Goal: Task Accomplishment & Management: Use online tool/utility

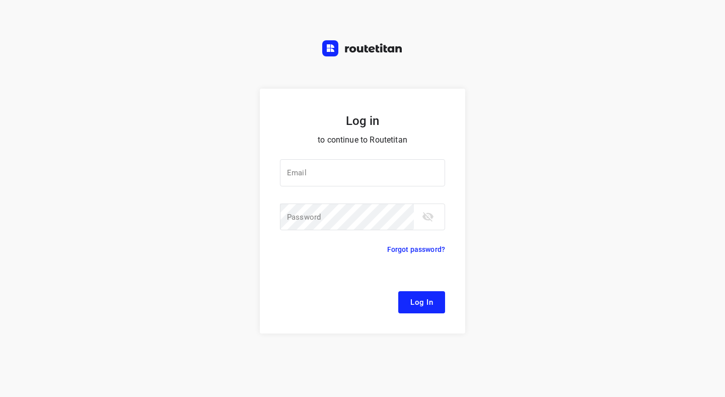
type input "remco@fruitopjewerk.nl"
click at [432, 303] on span "Log In" at bounding box center [421, 301] width 23 height 13
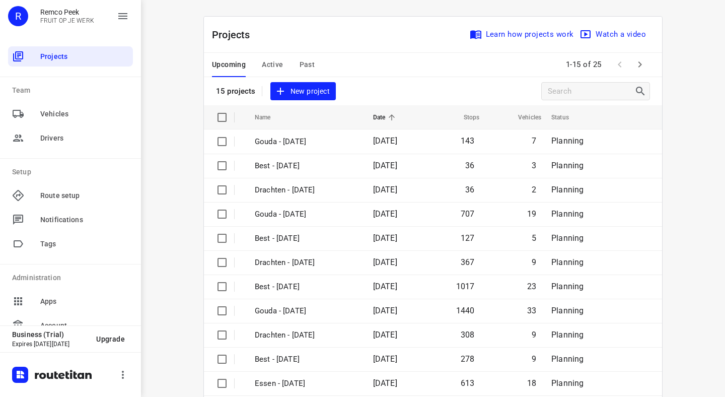
click at [181, 217] on div "i © 2025 Routetitan , © Stadia Maps , © OpenMapTiles © OpenStreetMap contributo…" at bounding box center [433, 198] width 584 height 397
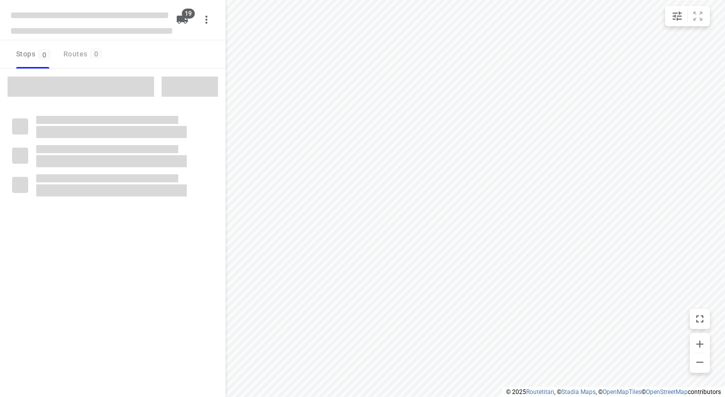
checkbox input "true"
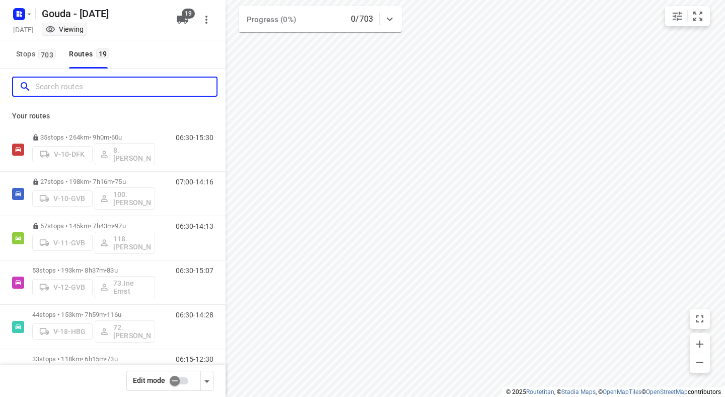
click at [95, 86] on input "Search routes" at bounding box center [125, 87] width 181 height 16
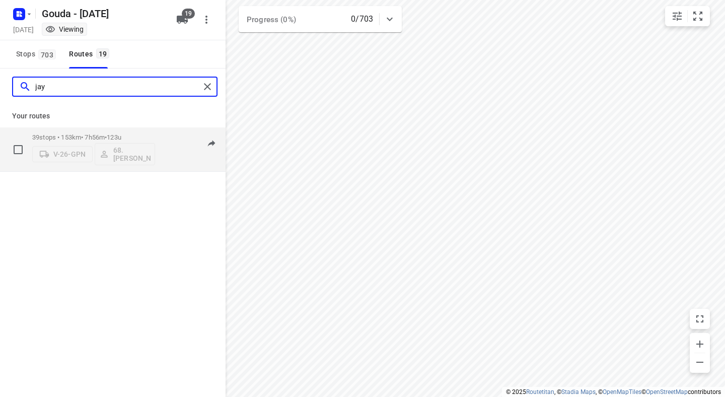
type input "jay"
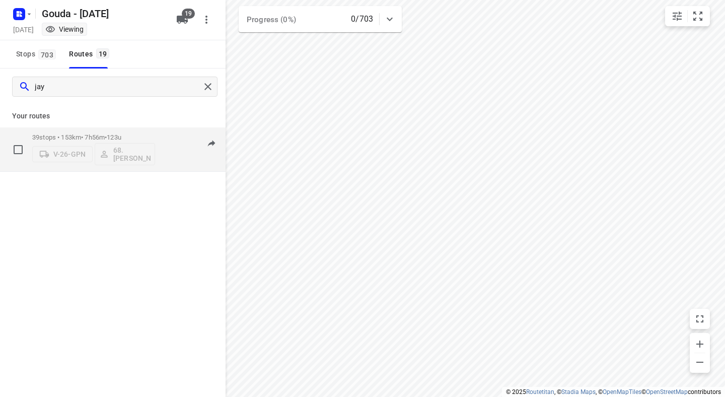
click at [177, 158] on div "06:00-13:56" at bounding box center [188, 151] width 50 height 37
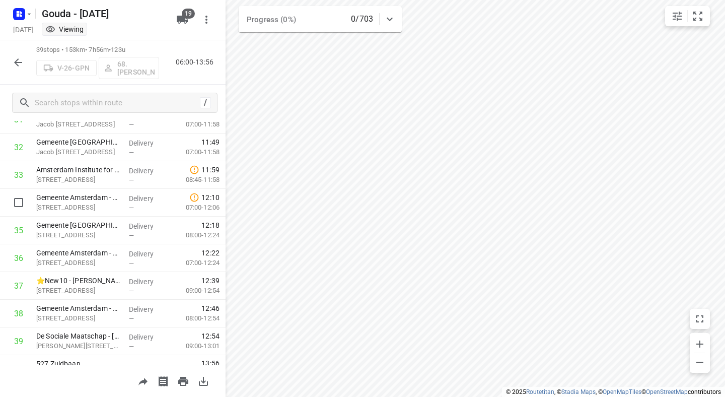
scroll to position [914, 0]
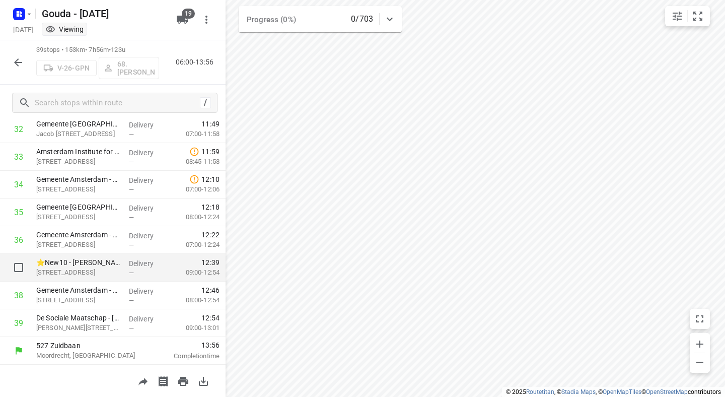
click at [90, 257] on p "⭐New10 - [PERSON_NAME]([PERSON_NAME])" at bounding box center [78, 262] width 85 height 10
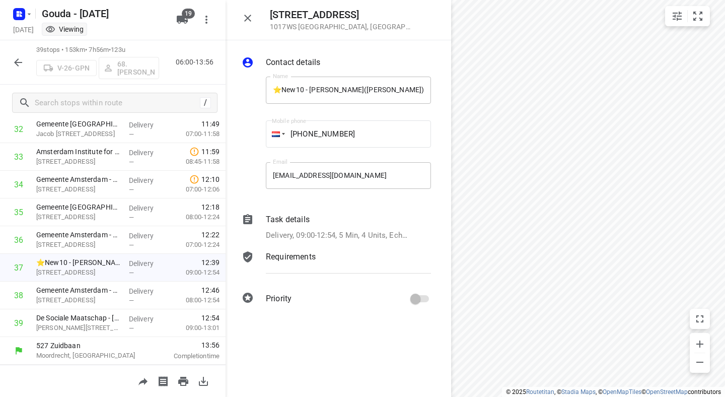
click at [318, 237] on p "Delivery, 09:00-12:54, 5 Min, 4 Units, Echt schalen meenemen (Ligt bij de entre…" at bounding box center [337, 235] width 143 height 12
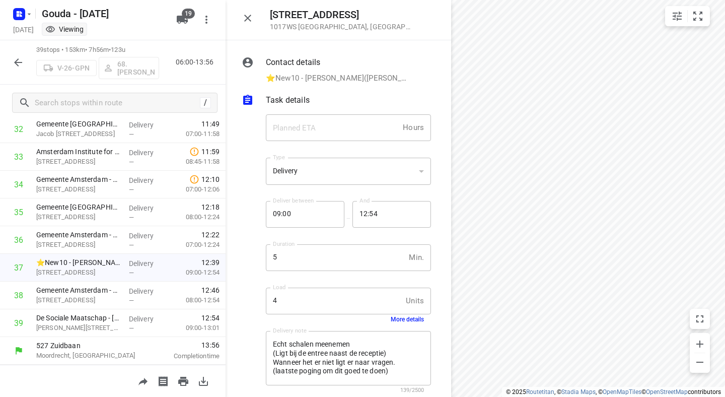
scroll to position [71, 0]
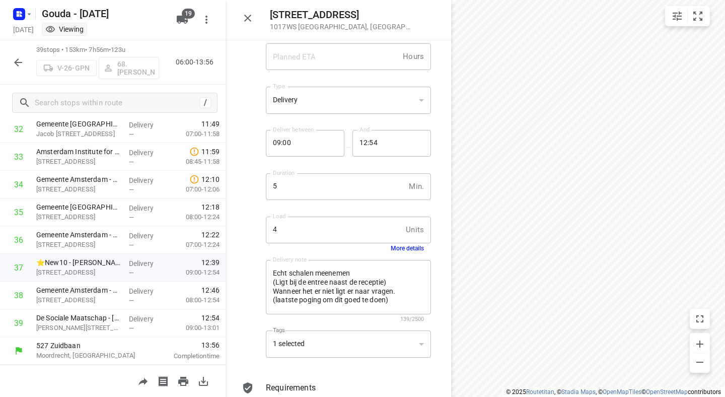
click at [410, 249] on button "More details" at bounding box center [406, 248] width 33 height 7
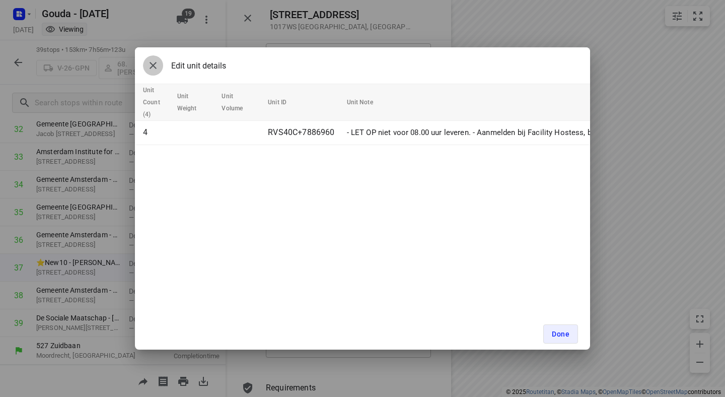
click at [154, 66] on icon "button" at bounding box center [152, 65] width 7 height 7
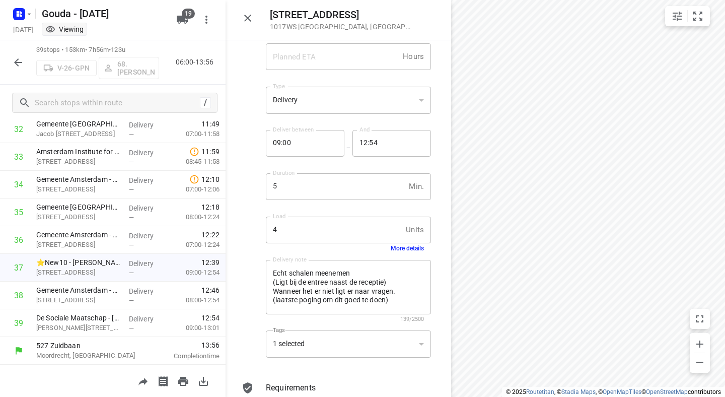
click at [410, 247] on button "More details" at bounding box center [406, 248] width 33 height 7
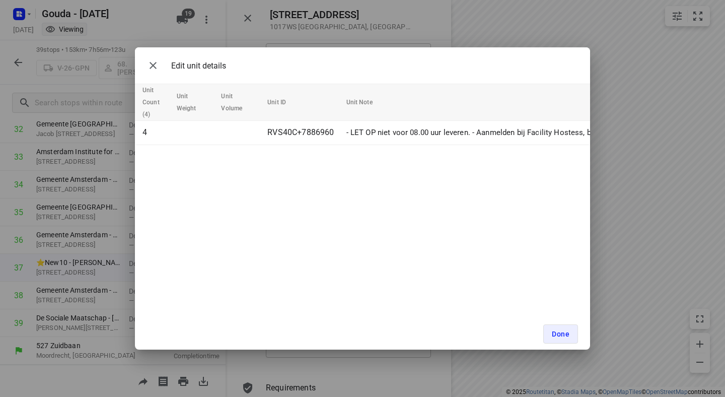
scroll to position [0, 0]
click at [151, 66] on icon "button" at bounding box center [153, 65] width 12 height 12
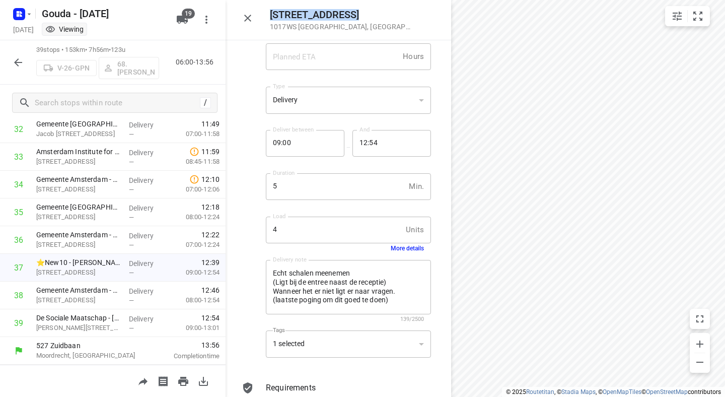
drag, startPoint x: 340, startPoint y: 12, endPoint x: 265, endPoint y: 12, distance: 75.0
click at [265, 12] on div "[STREET_ADDRESS]" at bounding box center [337, 20] width 225 height 40
copy h5 "[STREET_ADDRESS]"
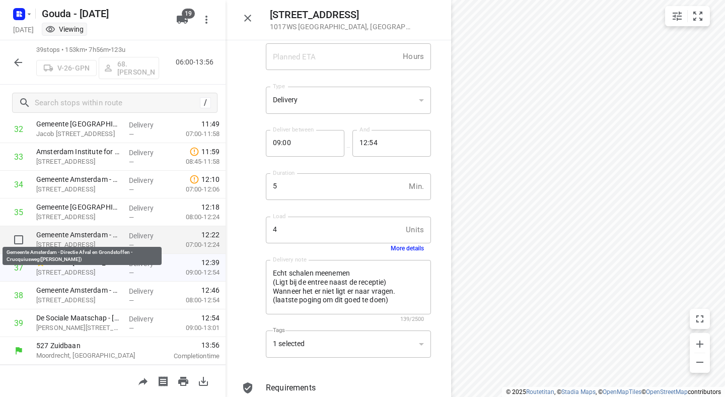
click at [90, 239] on p "Gemeente Amsterdam - Directie Afval en Grondstoffen - Crucquiusweg([PERSON_NAME…" at bounding box center [78, 234] width 85 height 10
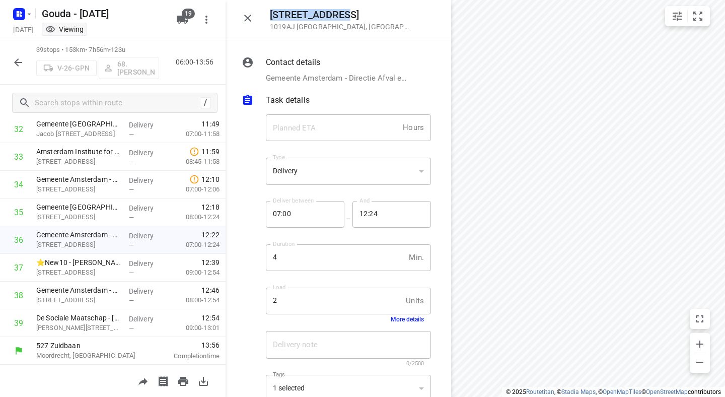
drag, startPoint x: 351, startPoint y: 16, endPoint x: 272, endPoint y: 15, distance: 79.5
click at [272, 16] on h5 "[STREET_ADDRESS]" at bounding box center [340, 15] width 141 height 12
copy h5 "[STREET_ADDRESS]"
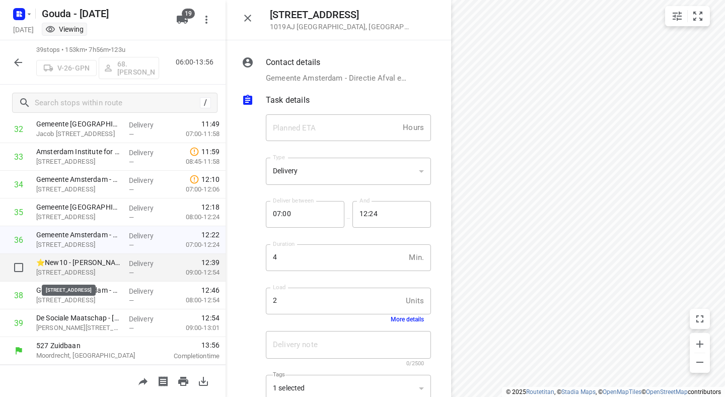
click at [91, 271] on p "[STREET_ADDRESS]" at bounding box center [78, 272] width 85 height 10
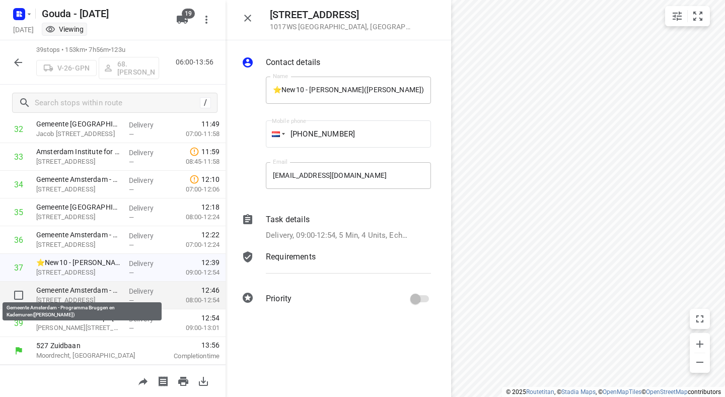
click at [82, 292] on p "Gemeente Amsterdam - Programma Bruggen en Kademuren([PERSON_NAME])" at bounding box center [78, 290] width 85 height 10
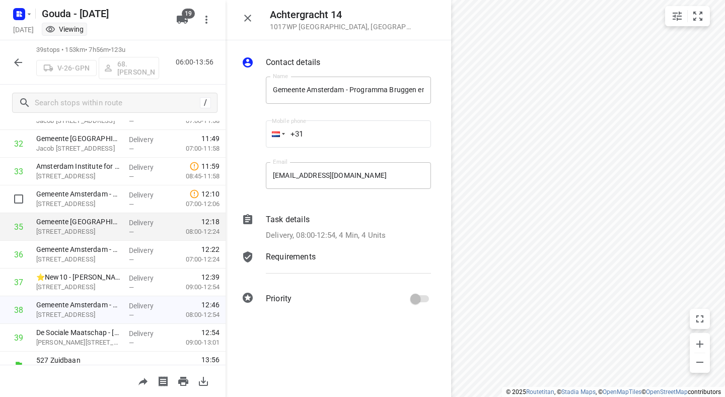
scroll to position [914, 0]
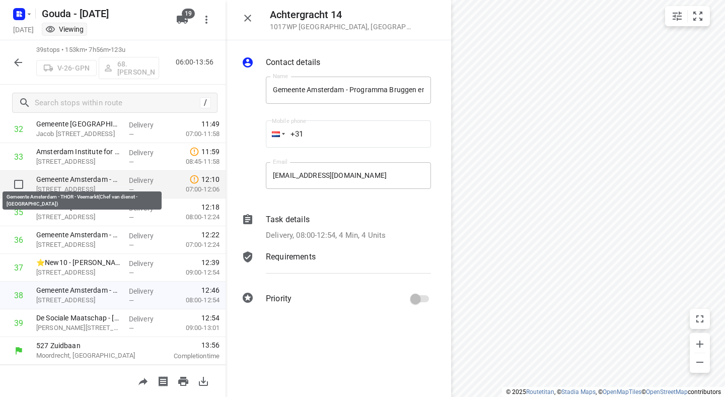
click at [84, 182] on p "Gemeente Amsterdam - THOR - Veemarkt(Chef van dienst - [GEOGRAPHIC_DATA])" at bounding box center [78, 179] width 85 height 10
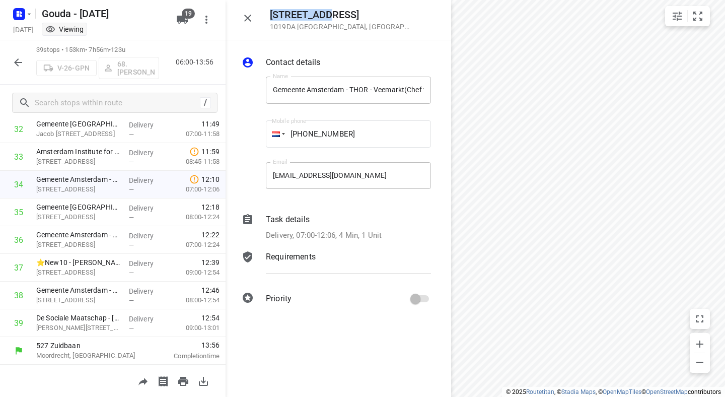
drag, startPoint x: 331, startPoint y: 15, endPoint x: 265, endPoint y: 16, distance: 65.9
click at [265, 16] on div "[STREET_ADDRESS]" at bounding box center [337, 20] width 225 height 40
copy h5 "[STREET_ADDRESS]"
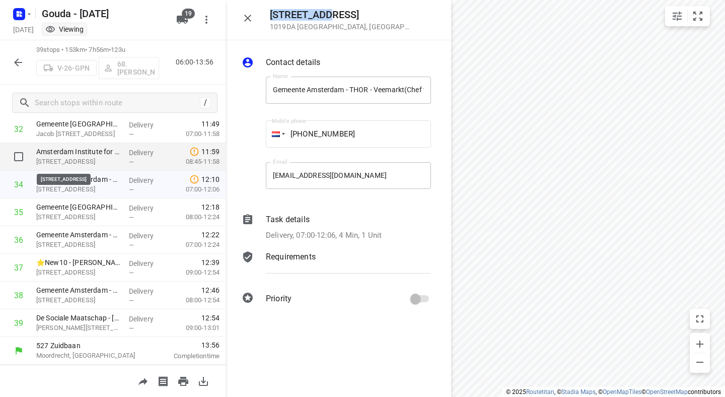
click at [118, 156] on p "[STREET_ADDRESS]" at bounding box center [78, 161] width 85 height 10
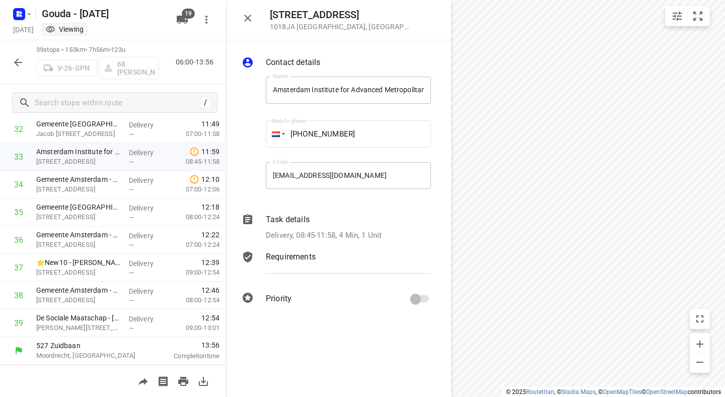
drag, startPoint x: 368, startPoint y: 14, endPoint x: 267, endPoint y: 14, distance: 101.1
click at [267, 14] on div "[STREET_ADDRESS]" at bounding box center [337, 20] width 225 height 40
copy h5 "[STREET_ADDRESS]"
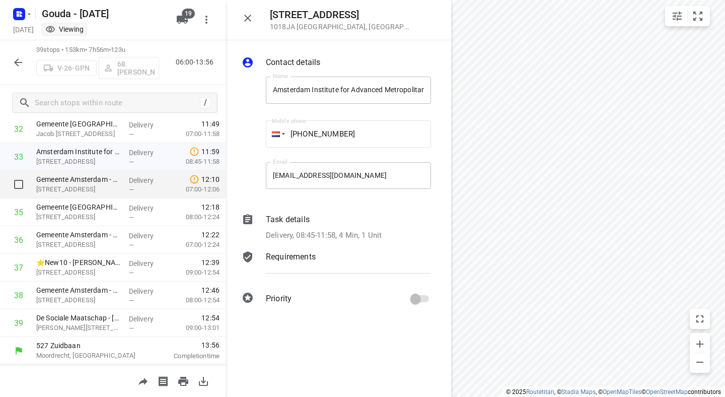
click at [85, 190] on p "[STREET_ADDRESS]" at bounding box center [78, 189] width 85 height 10
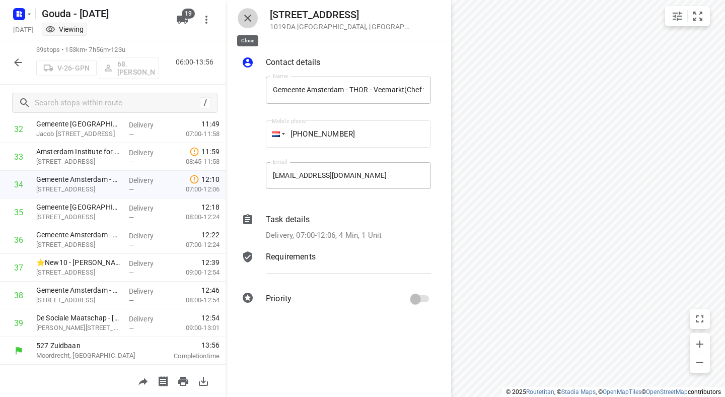
click at [251, 18] on icon "button" at bounding box center [248, 18] width 12 height 12
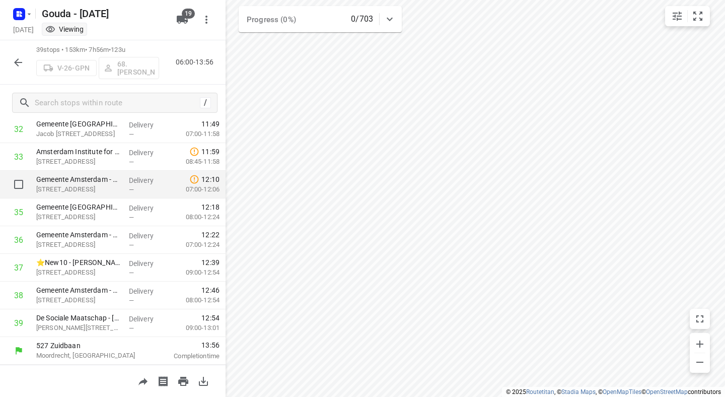
click at [79, 187] on p "[STREET_ADDRESS]" at bounding box center [78, 189] width 85 height 10
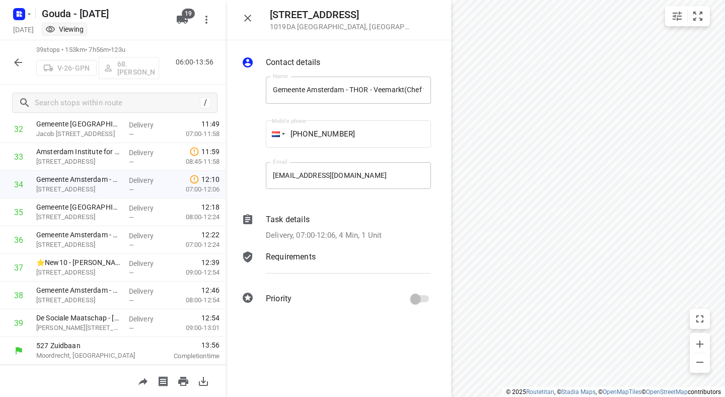
click at [251, 90] on div "Name [GEOGRAPHIC_DATA] - THOR - Veemarkt(Chef van dienst - Veemarkt) Name Mobil…" at bounding box center [336, 134] width 193 height 133
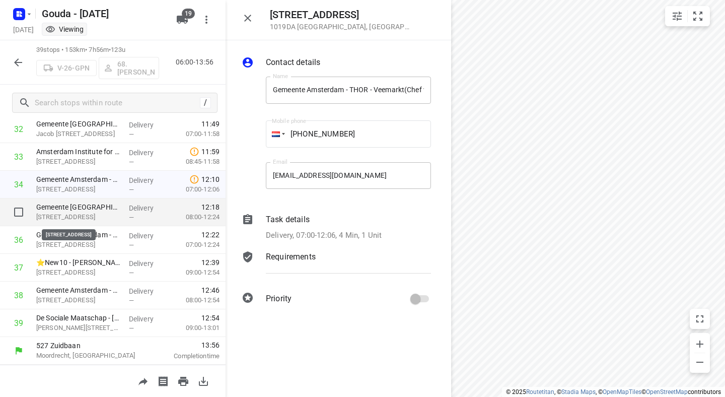
click at [92, 212] on p "[STREET_ADDRESS]" at bounding box center [78, 217] width 85 height 10
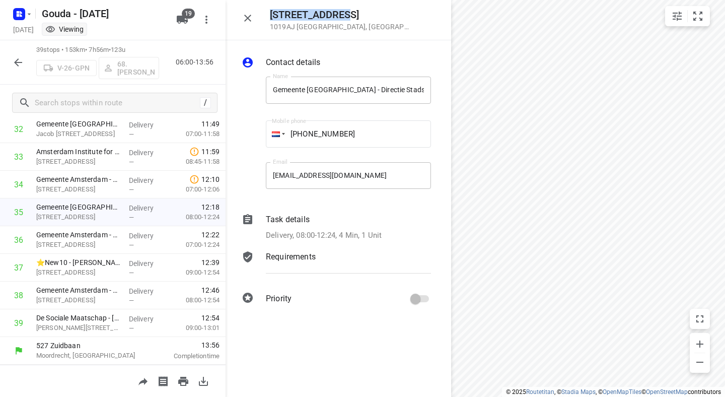
drag, startPoint x: 349, startPoint y: 16, endPoint x: 263, endPoint y: 18, distance: 86.6
click at [263, 18] on div "[STREET_ADDRESS]" at bounding box center [337, 20] width 225 height 40
copy h5 "[STREET_ADDRESS]"
click at [244, 24] on button "button" at bounding box center [248, 18] width 20 height 20
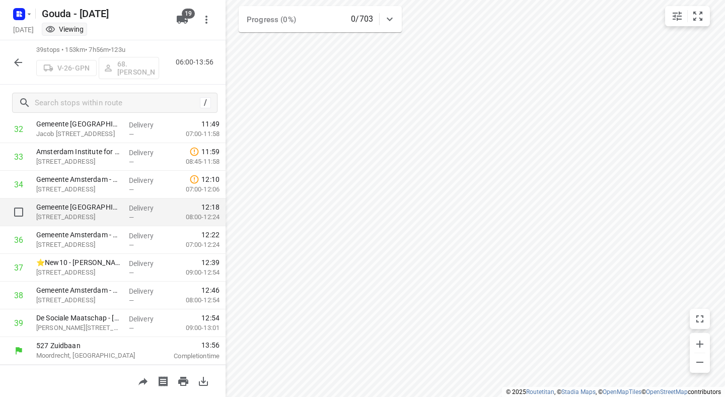
click at [102, 217] on p "[STREET_ADDRESS]" at bounding box center [78, 217] width 85 height 10
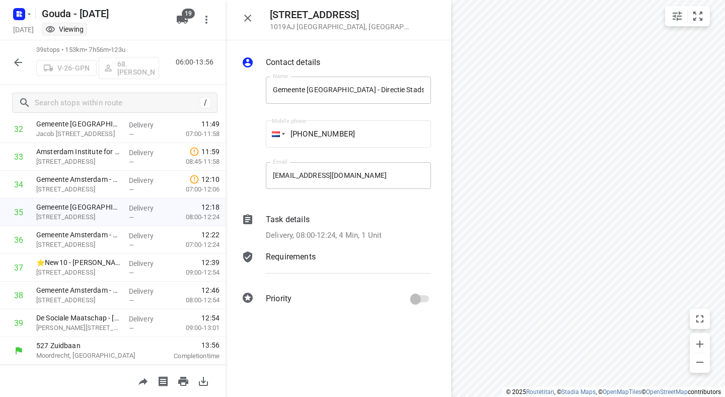
click at [348, 260] on div "Requirements" at bounding box center [348, 257] width 165 height 12
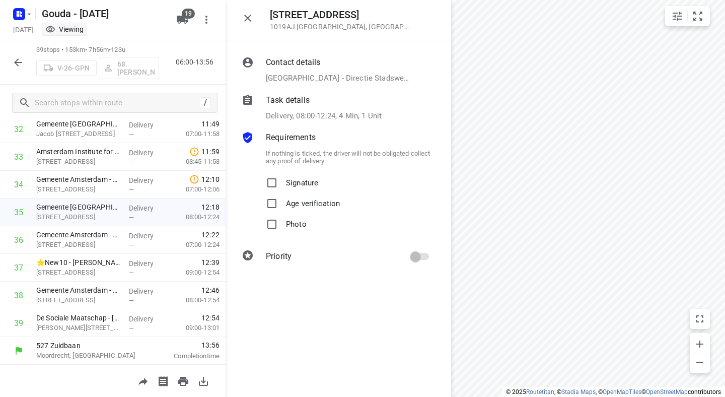
click at [345, 106] on div "Task details Delivery, 08:00-12:24, 4 Min, 1 Unit" at bounding box center [348, 108] width 169 height 32
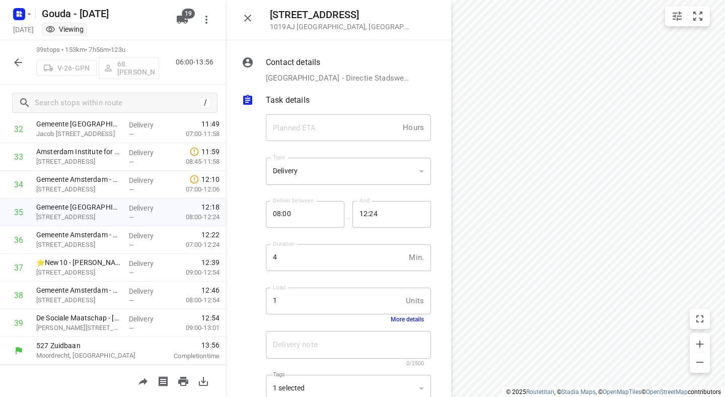
click at [411, 320] on button "More details" at bounding box center [406, 319] width 33 height 7
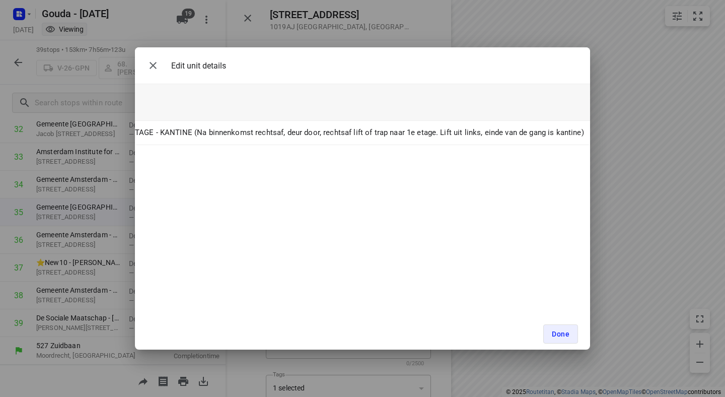
scroll to position [0, 0]
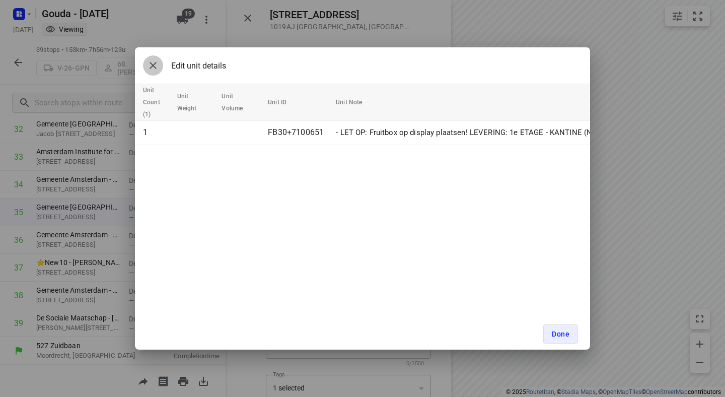
click at [151, 69] on icon "button" at bounding box center [153, 65] width 12 height 12
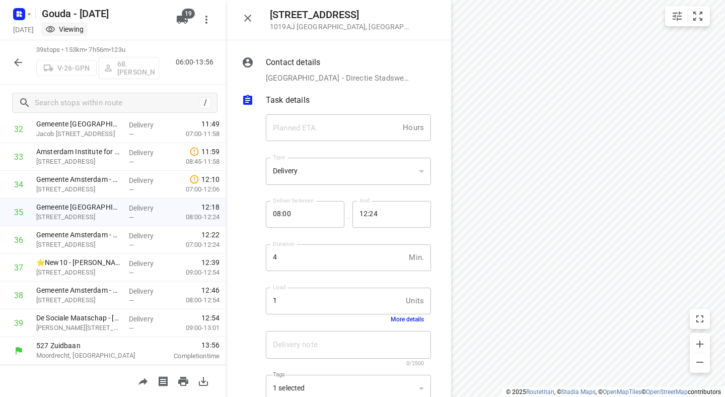
click at [346, 74] on p "[GEOGRAPHIC_DATA] - Directie Stadswerken - Cruquiusweg([GEOGRAPHIC_DATA] - Iflé…" at bounding box center [337, 78] width 143 height 12
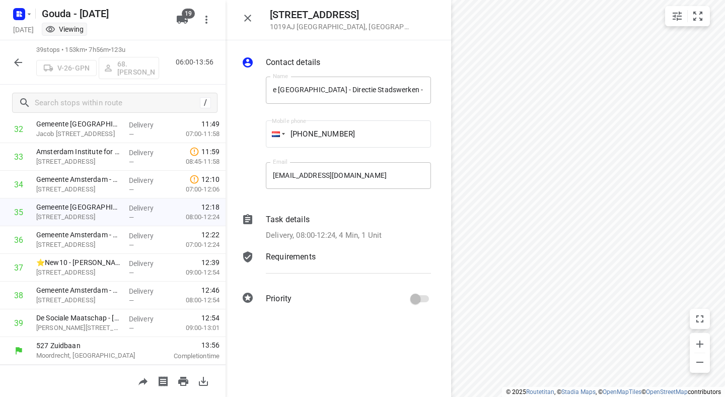
scroll to position [0, 97]
click at [435, 91] on div "Contact details Name Gemeente [GEOGRAPHIC_DATA] - Directie Stadswerken - Cruqui…" at bounding box center [337, 182] width 225 height 284
click at [202, 90] on div "[STREET_ADDRESS] Contact details Name Gemeente [GEOGRAPHIC_DATA] - Directie Sta…" at bounding box center [112, 198] width 225 height 397
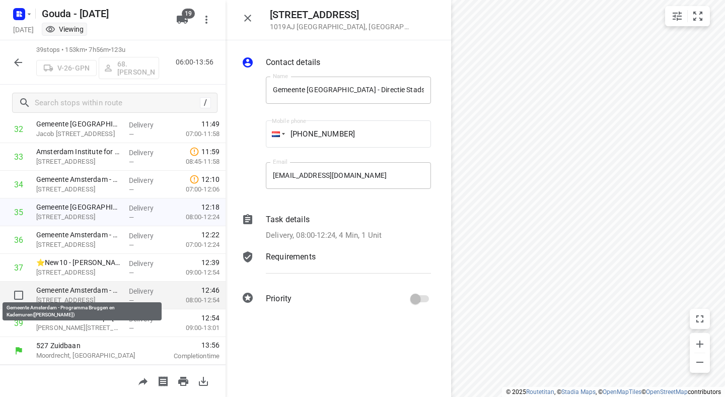
click at [85, 290] on p "Gemeente Amsterdam - Programma Bruggen en Kademuren([PERSON_NAME])" at bounding box center [78, 290] width 85 height 10
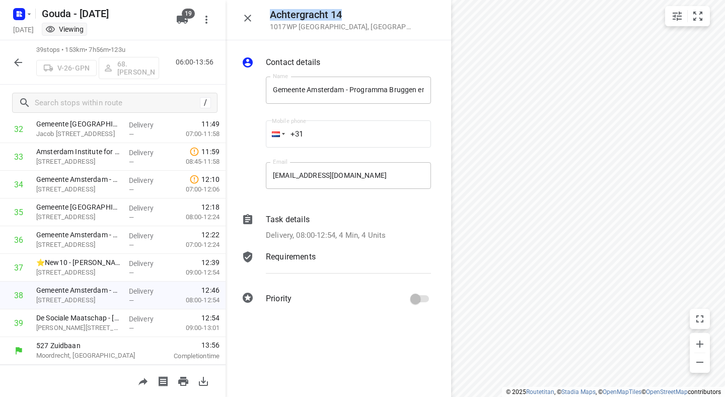
drag, startPoint x: 354, startPoint y: 19, endPoint x: 271, endPoint y: 19, distance: 83.0
click at [271, 19] on h5 "Achtergracht 14" at bounding box center [340, 15] width 141 height 12
copy h5 "Achtergracht 14"
click at [345, 225] on div "Task details Delivery, 08:00-12:54, 4 Min, 4 Units" at bounding box center [348, 227] width 169 height 32
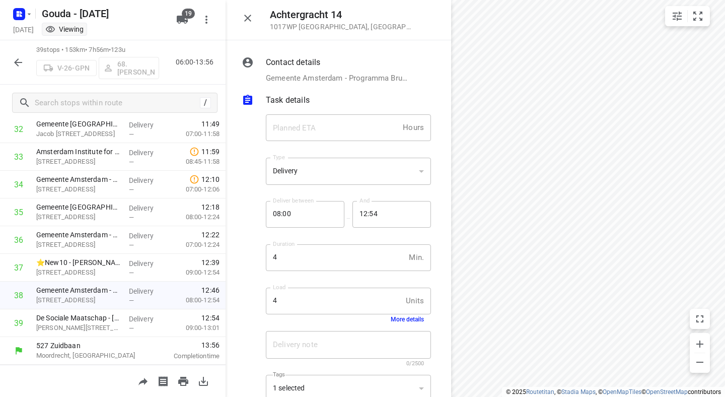
click at [411, 314] on div "4 Units Load" at bounding box center [348, 300] width 165 height 27
click at [407, 318] on button "More details" at bounding box center [406, 319] width 33 height 7
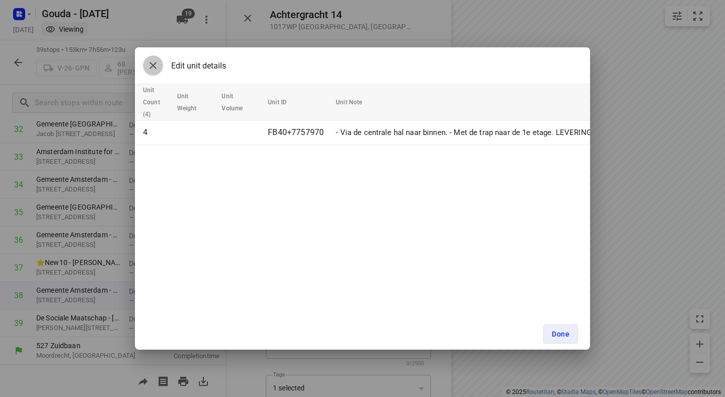
click at [145, 67] on button "button" at bounding box center [153, 65] width 20 height 20
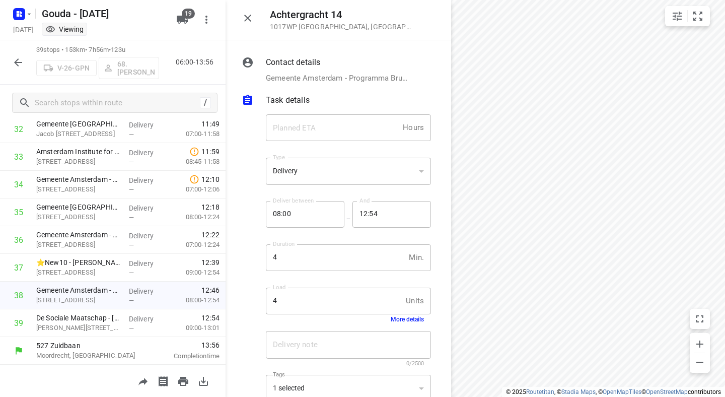
click at [333, 72] on div "Contact details [GEOGRAPHIC_DATA] - Programma Bruggen en Kademuren([PERSON_NAME…" at bounding box center [348, 70] width 169 height 32
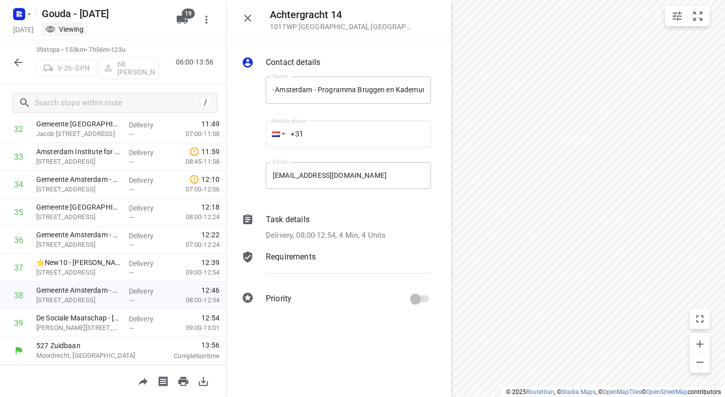
scroll to position [0, 82]
click at [438, 87] on div "Contact details Name Gemeente Amsterdam - Programma Bruggen en Kademuren(Andrea…" at bounding box center [337, 182] width 225 height 284
click at [190, 85] on div "[STREET_ADDRESS] Contact details Name Gemeente Amsterdam - Programma Bruggen en…" at bounding box center [112, 198] width 225 height 397
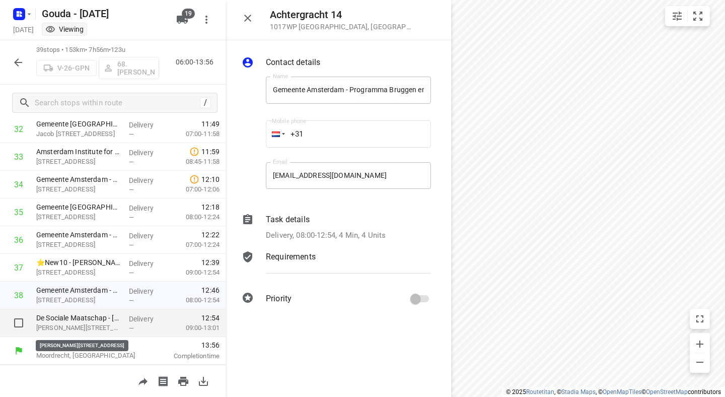
click at [80, 323] on p "[PERSON_NAME][STREET_ADDRESS]" at bounding box center [78, 328] width 85 height 10
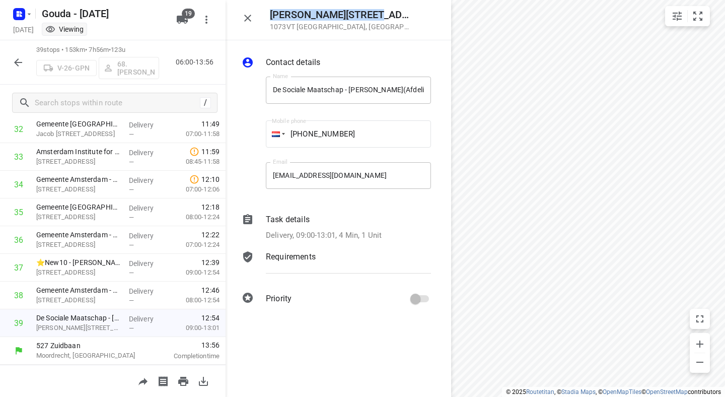
drag, startPoint x: 360, startPoint y: 12, endPoint x: 272, endPoint y: 17, distance: 88.2
click at [272, 17] on h5 "[PERSON_NAME][STREET_ADDRESS]" at bounding box center [340, 15] width 141 height 12
copy h5 "[PERSON_NAME][STREET_ADDRESS]"
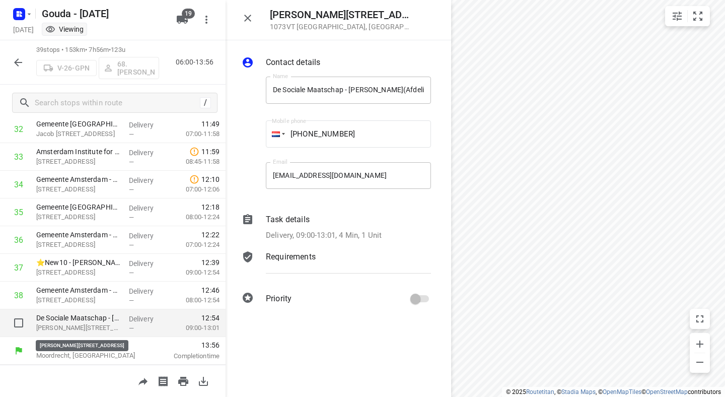
click at [116, 324] on p "[PERSON_NAME][STREET_ADDRESS]" at bounding box center [78, 328] width 85 height 10
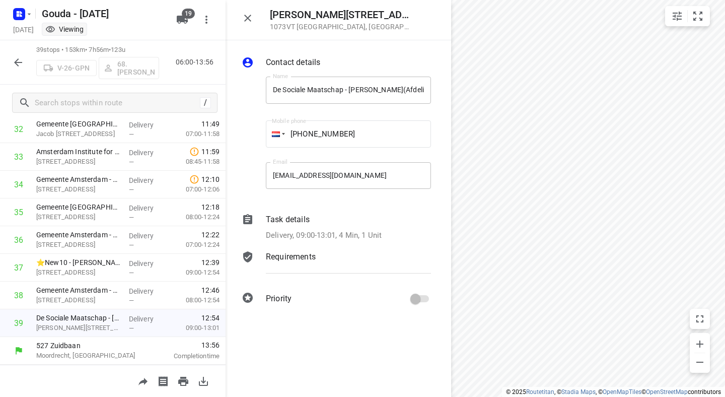
click at [265, 90] on div "Name De Sociale Maatschap - [PERSON_NAME](Afdeling facilitair ([PERSON_NAME], […" at bounding box center [348, 91] width 173 height 51
click at [435, 90] on div "Contact details Name De Sociale Maatschap - [PERSON_NAME](Afdeling facilitair (…" at bounding box center [337, 182] width 225 height 284
click at [191, 85] on div "[PERSON_NAME][STREET_ADDRESS] Contact details Name De Sociale Maatschap - [PERS…" at bounding box center [112, 198] width 225 height 397
click at [245, 90] on div "Name De Sociale Maatschap - [PERSON_NAME](Afdeling facilitair (Mirte, [PERSON_N…" at bounding box center [336, 134] width 193 height 133
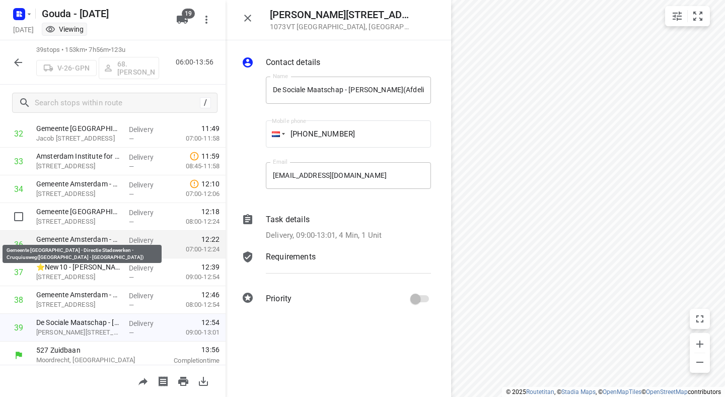
scroll to position [914, 0]
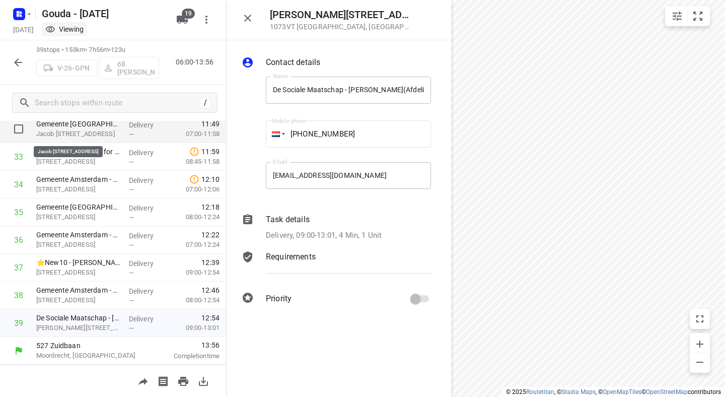
click at [75, 129] on p "Jacob [STREET_ADDRESS]" at bounding box center [78, 134] width 85 height 10
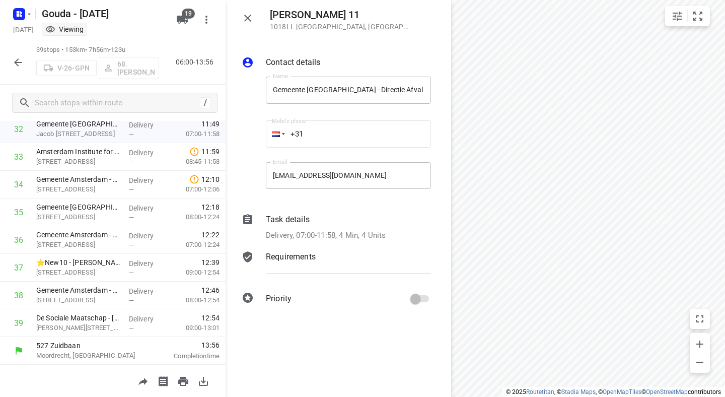
drag, startPoint x: 383, startPoint y: 15, endPoint x: 271, endPoint y: 15, distance: 112.7
click at [271, 15] on div "Jacob [STREET_ADDRESS]" at bounding box center [354, 20] width 169 height 22
copy h5 "[PERSON_NAME] 11"
click at [324, 356] on div "Contact details Name Gemeente [GEOGRAPHIC_DATA] - Directie Afval en Grondstoffe…" at bounding box center [337, 218] width 225 height 356
